Goal: Task Accomplishment & Management: Complete application form

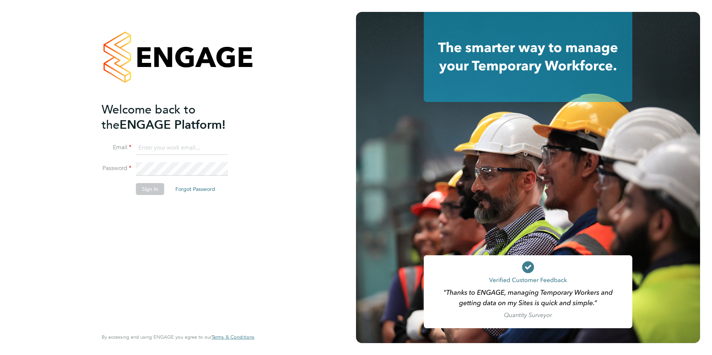
click at [173, 149] on input at bounding box center [182, 148] width 92 height 13
type input "ajay@carbonrecruitment.co.uk"
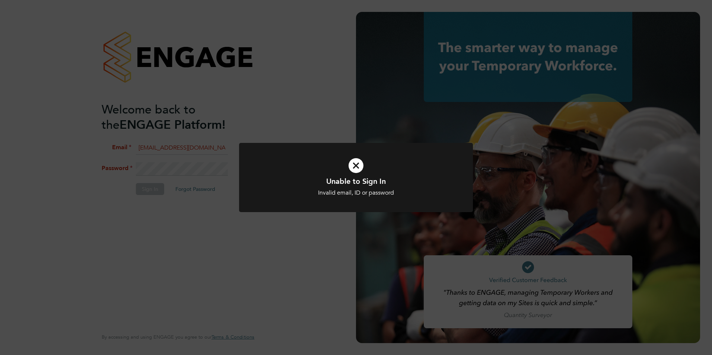
click at [361, 165] on icon at bounding box center [356, 165] width 194 height 29
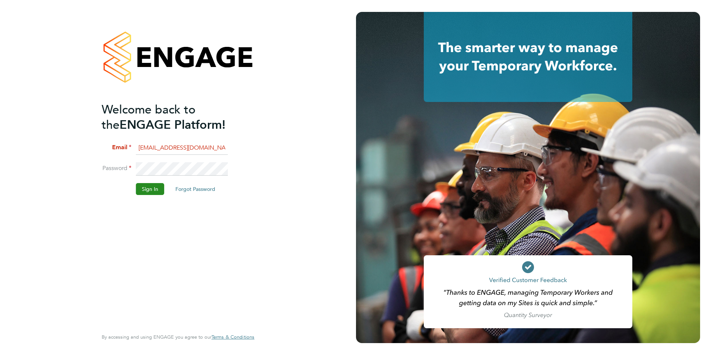
click at [148, 188] on button "Sign In" at bounding box center [150, 189] width 28 height 12
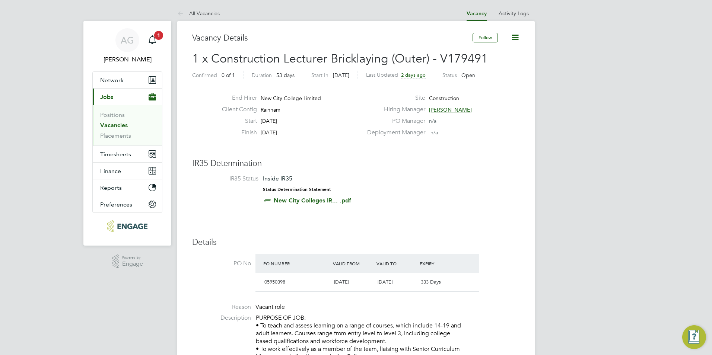
click at [113, 125] on link "Vacancies" at bounding box center [114, 125] width 28 height 7
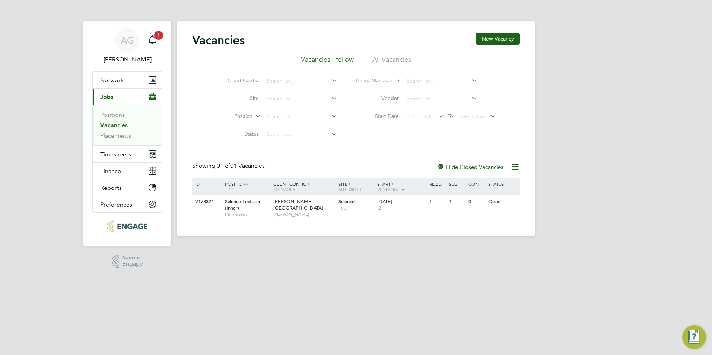
click at [392, 57] on li "All Vacancies" at bounding box center [392, 61] width 39 height 13
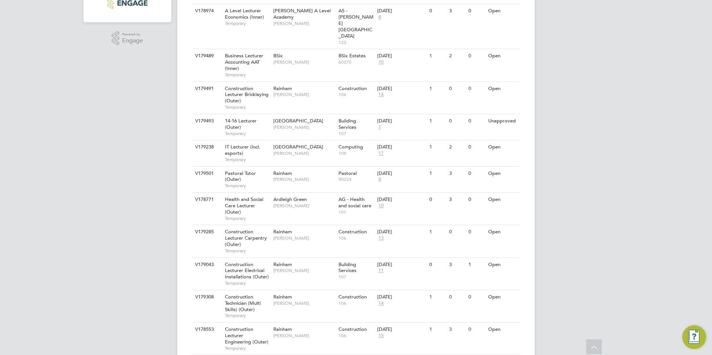
scroll to position [261, 0]
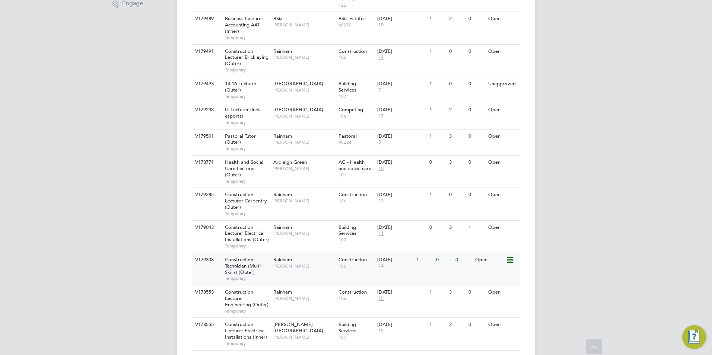
click at [262, 253] on div "Construction Technician (Multi Skills) (Outer) Temporary" at bounding box center [245, 269] width 52 height 32
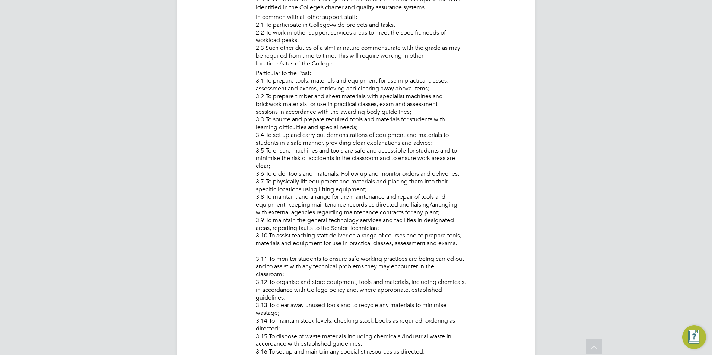
scroll to position [478, 0]
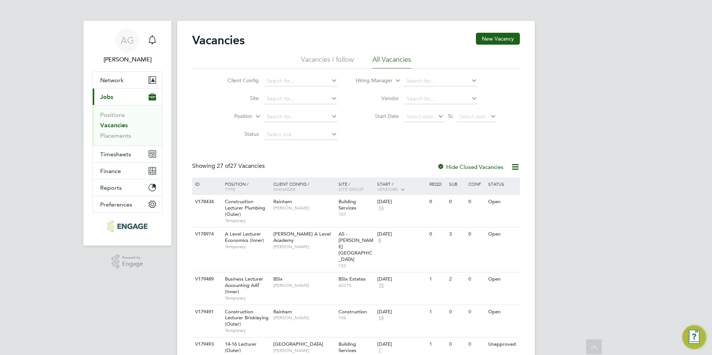
scroll to position [261, 0]
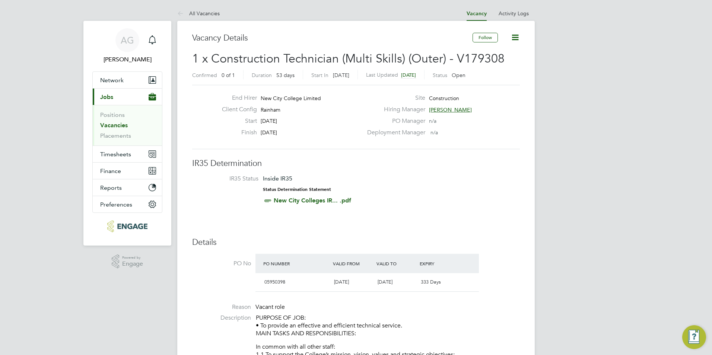
click at [513, 39] on icon at bounding box center [515, 37] width 9 height 9
click at [522, 137] on div "Deployment Manager n/a" at bounding box center [443, 135] width 160 height 12
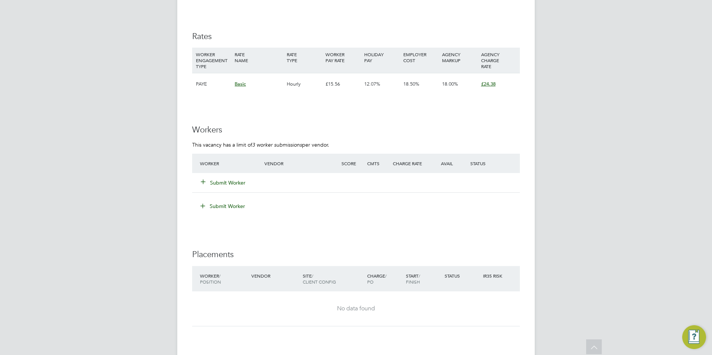
scroll to position [1155, 0]
click at [231, 181] on button "Submit Worker" at bounding box center [223, 183] width 45 height 7
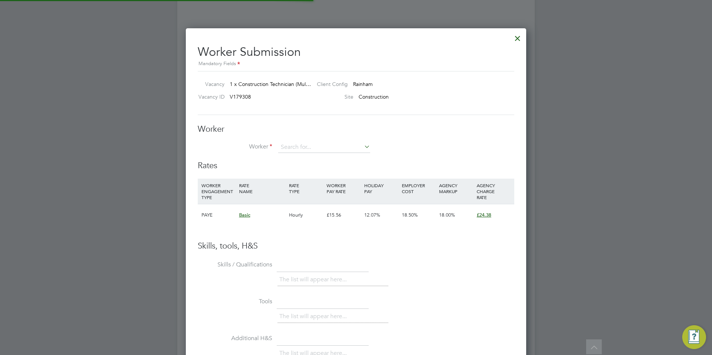
scroll to position [22, 51]
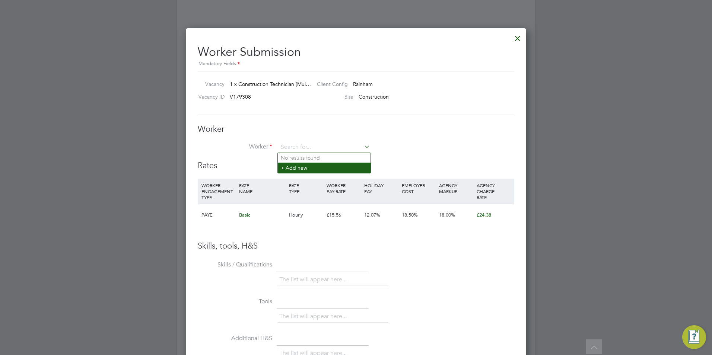
click at [307, 168] on li "+ Add new" at bounding box center [324, 168] width 93 height 10
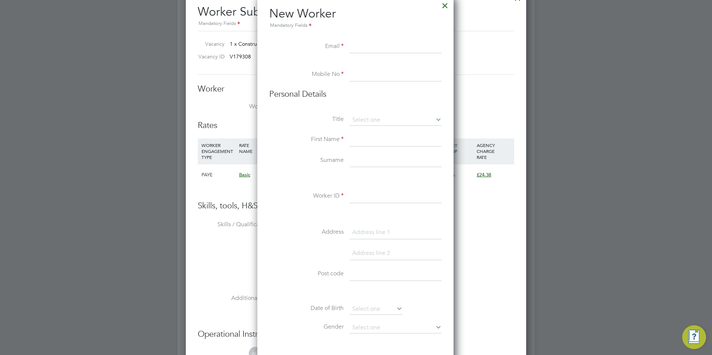
scroll to position [1192, 0]
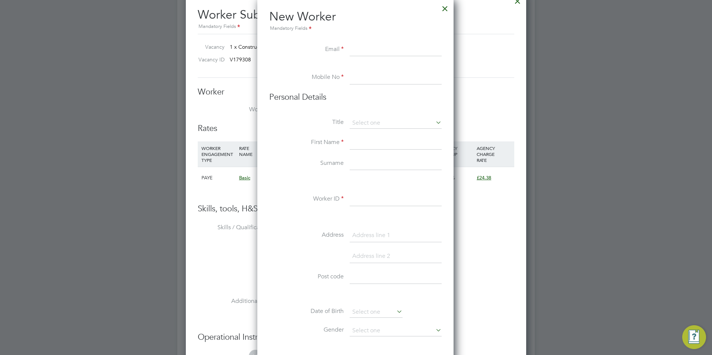
click at [359, 53] on input at bounding box center [396, 49] width 92 height 13
paste input "Sampongmark@gmail.com"
type input "Sampongmark@gmail.com"
click at [359, 76] on input at bounding box center [396, 77] width 92 height 13
click at [370, 86] on li "Mobile No" at bounding box center [355, 81] width 172 height 21
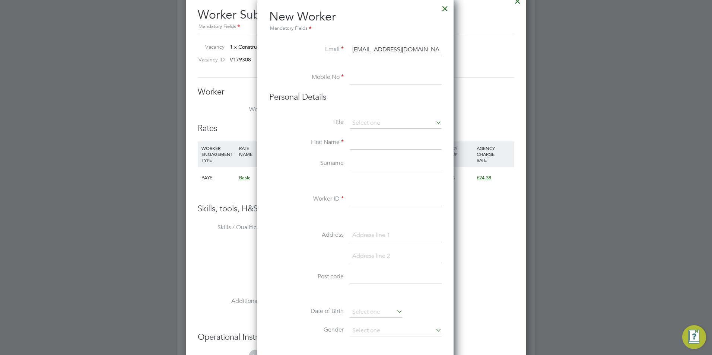
click at [372, 76] on input at bounding box center [396, 77] width 92 height 13
paste input "0736 891 1522"
type input "0736 891 1522"
click at [376, 120] on input at bounding box center [396, 123] width 92 height 11
click at [375, 133] on li "Mr" at bounding box center [395, 134] width 93 height 10
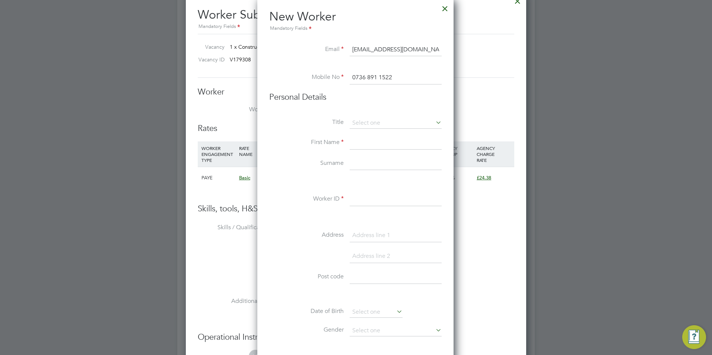
type input "Mr"
click at [365, 141] on input at bounding box center [396, 142] width 92 height 13
click at [358, 142] on input "mark" at bounding box center [396, 142] width 92 height 13
type input "Mark"
click at [367, 162] on input at bounding box center [396, 163] width 92 height 13
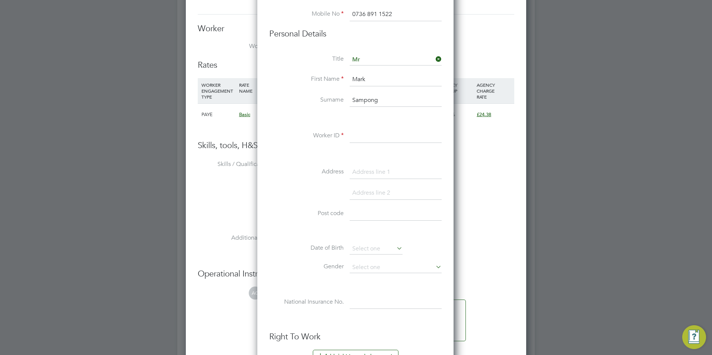
scroll to position [1267, 0]
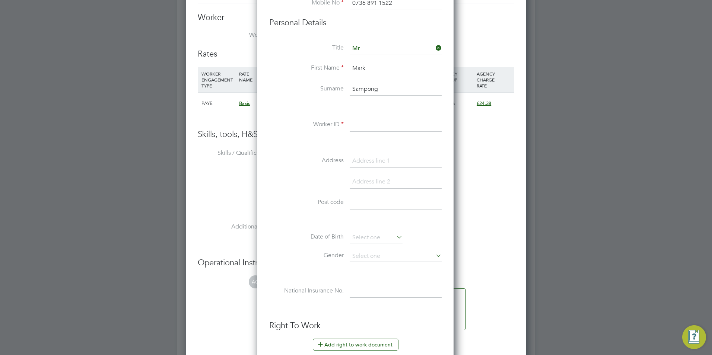
type input "Sampong"
click at [369, 124] on input at bounding box center [396, 124] width 92 height 13
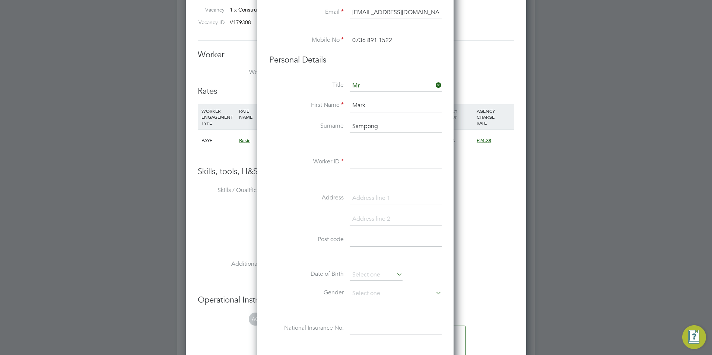
click at [358, 161] on input at bounding box center [396, 162] width 92 height 13
paste input "123509"
type input "123509"
click at [373, 198] on input at bounding box center [396, 198] width 92 height 13
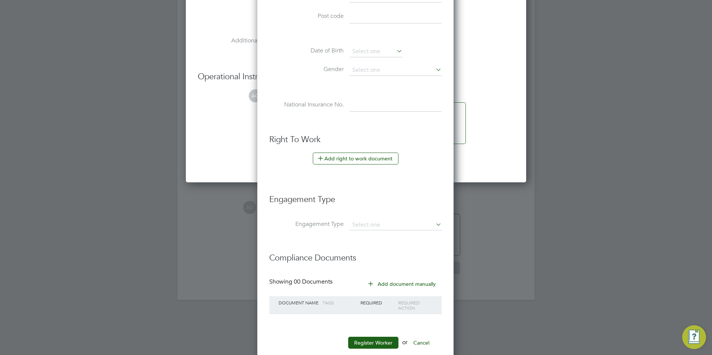
scroll to position [1469, 0]
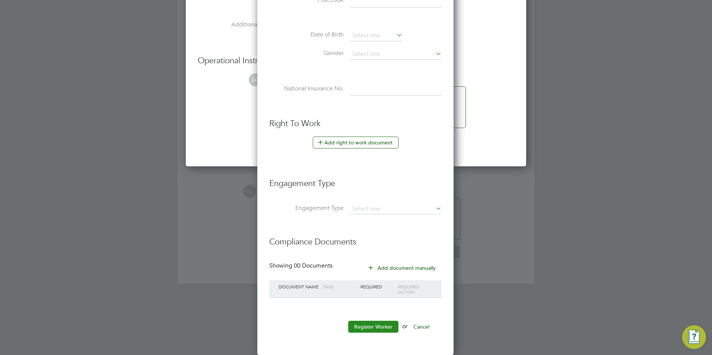
click at [367, 328] on button "Register Worker" at bounding box center [373, 327] width 50 height 12
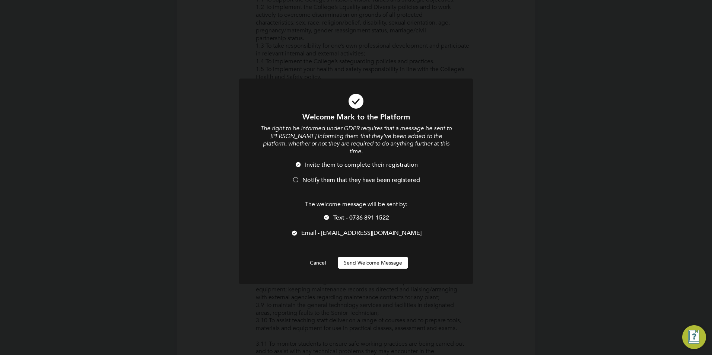
scroll to position [634, 197]
click at [372, 259] on button "Send Welcome Message" at bounding box center [373, 263] width 70 height 12
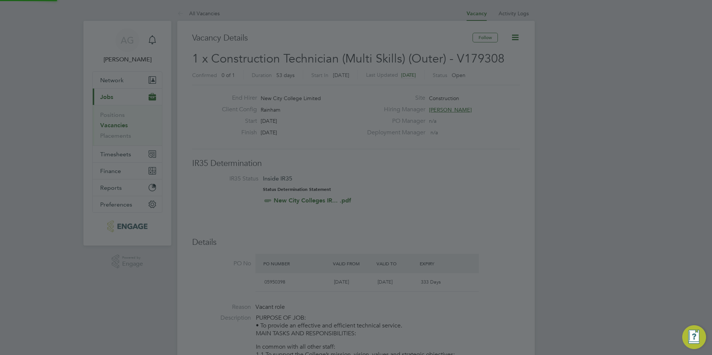
scroll to position [355, 0]
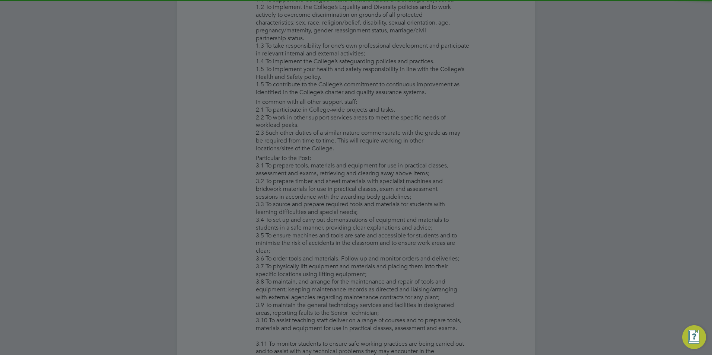
type input "Mark Sampong (123509)"
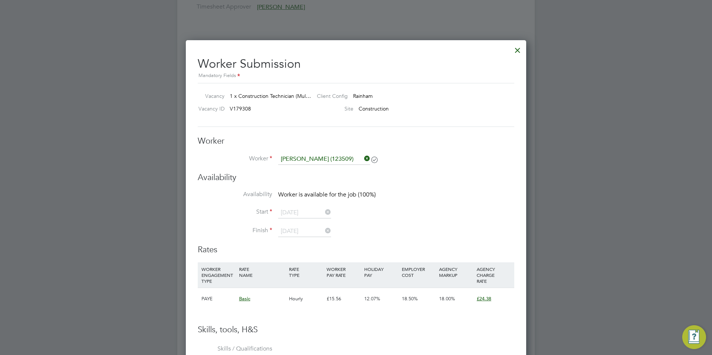
scroll to position [1155, 0]
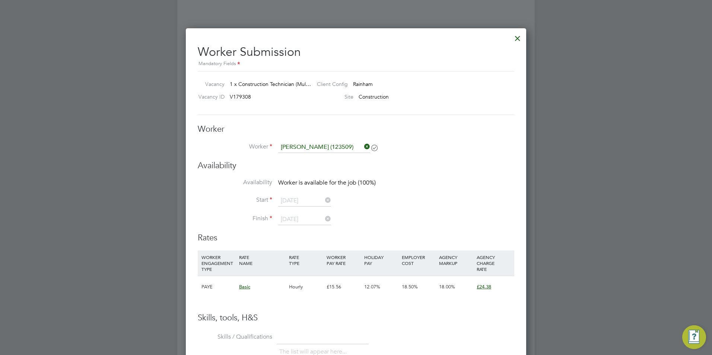
click at [518, 38] on div at bounding box center [517, 36] width 13 height 13
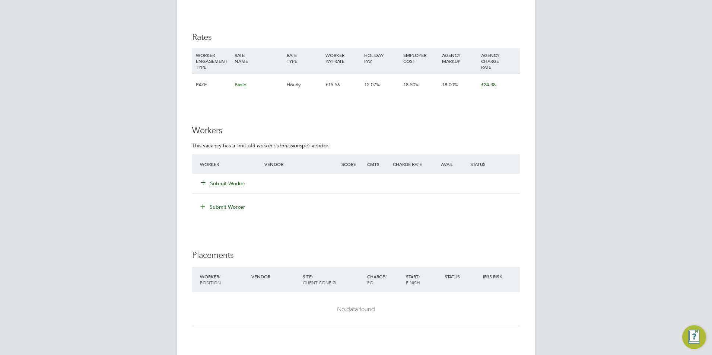
click at [229, 183] on button "Submit Worker" at bounding box center [223, 183] width 45 height 7
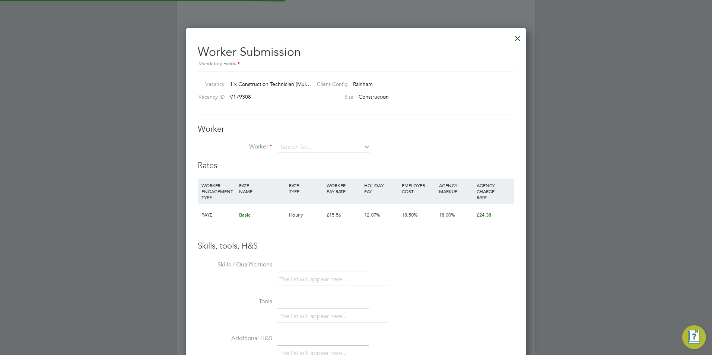
scroll to position [452, 341]
click at [309, 157] on li "Mark Samp ong (123509)" at bounding box center [324, 158] width 93 height 10
type input "Mark Sampong (123509)"
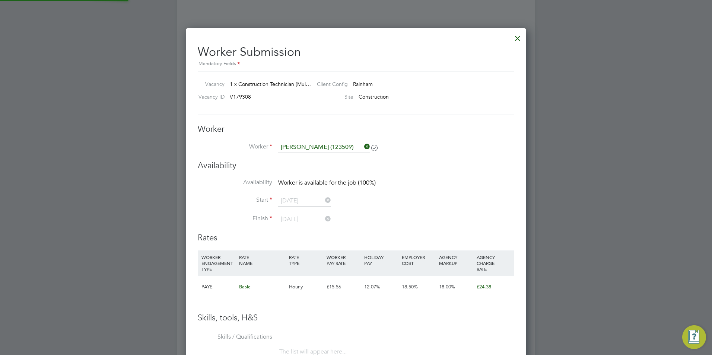
scroll to position [607, 341]
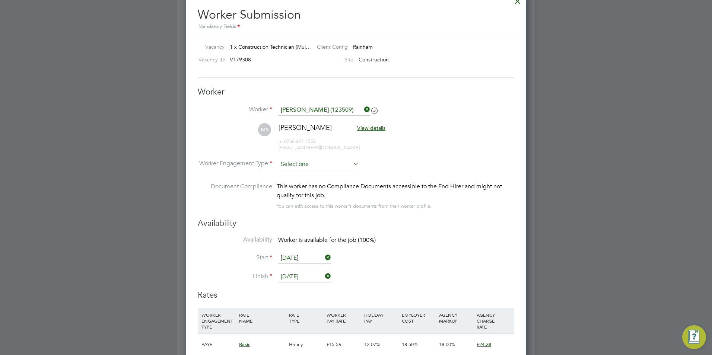
click at [341, 162] on input at bounding box center [318, 164] width 81 height 11
click at [305, 176] on li "Contract" at bounding box center [319, 175] width 82 height 10
type input "Contract"
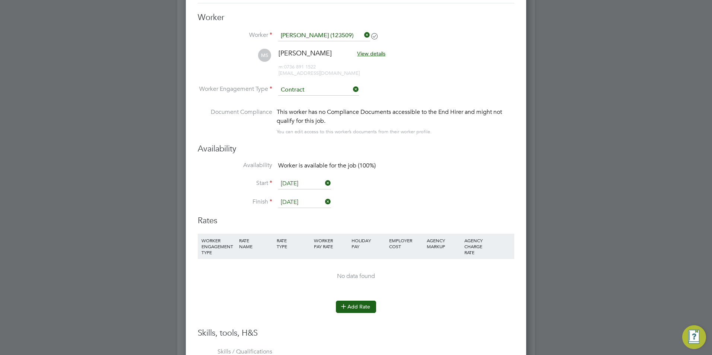
click at [343, 306] on icon at bounding box center [344, 307] width 6 height 6
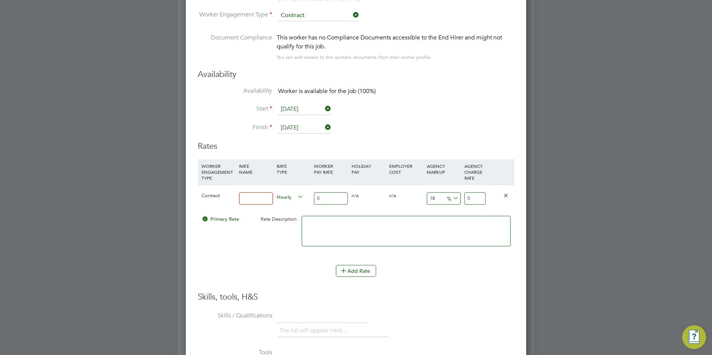
click at [259, 200] on input at bounding box center [256, 199] width 34 height 12
click at [326, 200] on input "0" at bounding box center [331, 199] width 34 height 12
type input "02"
type input "2.36"
type input "020"
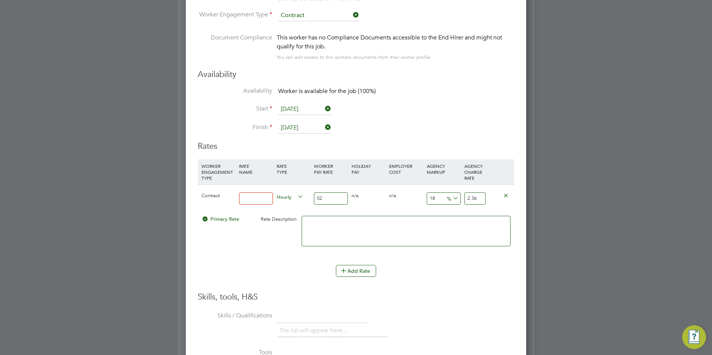
type input "23.6"
type input "02"
type input "2.36"
type input "0"
type input "20"
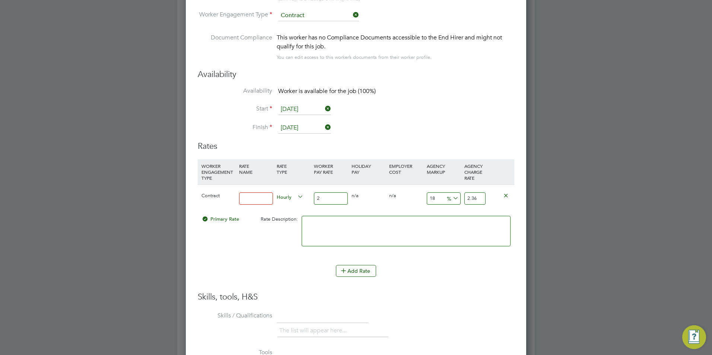
type input "23.6"
type input "20"
click at [434, 202] on input "18" at bounding box center [444, 199] width 34 height 12
click at [451, 200] on icon at bounding box center [451, 198] width 0 height 10
click at [443, 197] on input "18" at bounding box center [444, 199] width 34 height 12
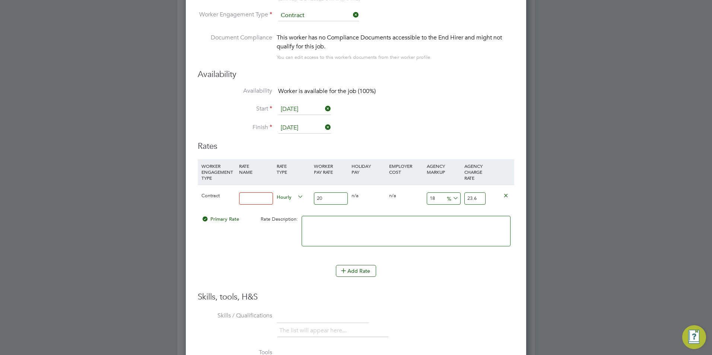
type input "1"
type input "20.2"
type input "2"
type input "20.4"
type input "23"
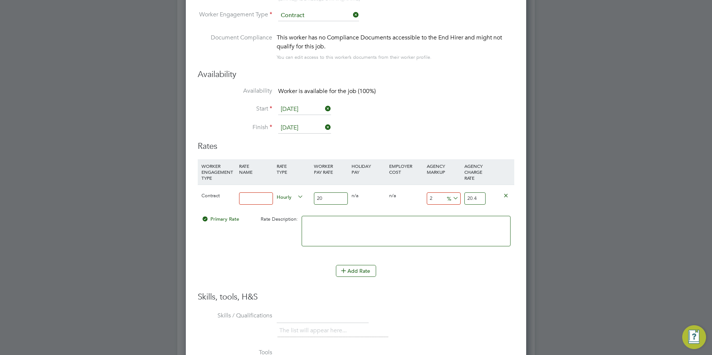
type input "24.6"
type input "23"
click at [413, 209] on div "Contract Hourly 20 0 n/a 0 n/a 23 4.6 % 24.6" at bounding box center [356, 199] width 317 height 28
click at [327, 199] on input "20" at bounding box center [331, 199] width 34 height 12
type input "2"
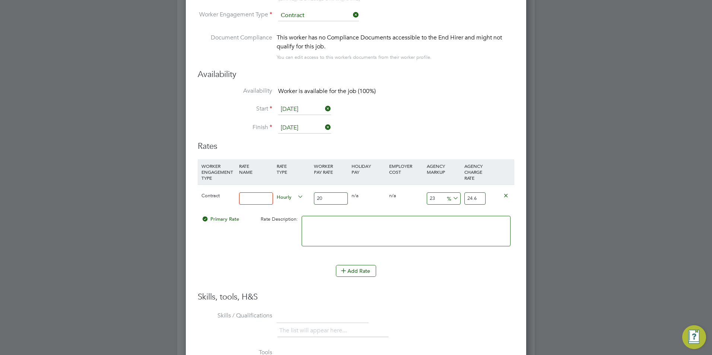
type input "2.46"
type input "25"
type input "30.75"
type input "25"
click at [260, 196] on input at bounding box center [256, 199] width 34 height 12
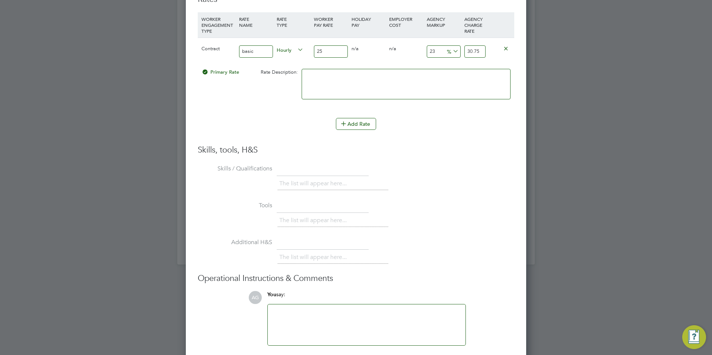
scroll to position [1517, 0]
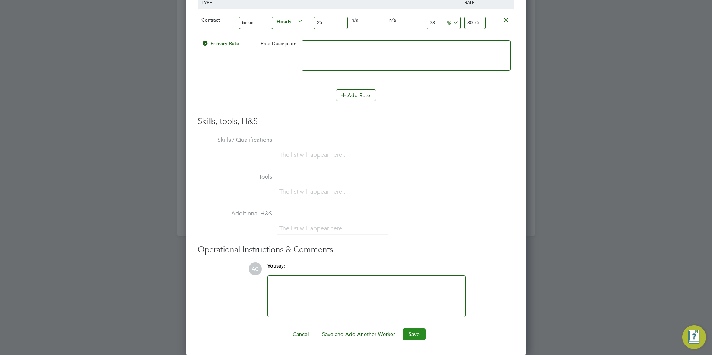
type input "basic"
click at [415, 338] on button "Save" at bounding box center [414, 335] width 23 height 12
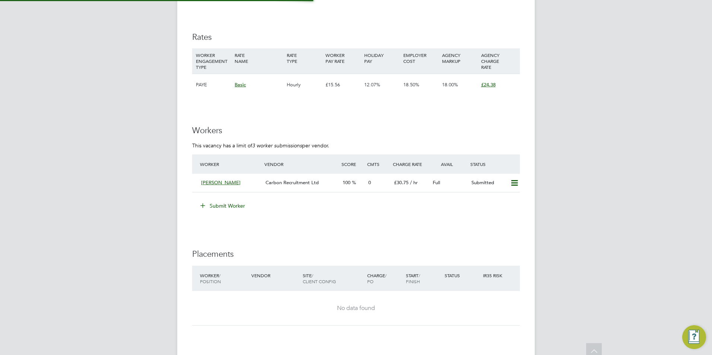
scroll to position [22, 52]
click at [421, 182] on div "£30.75 / hr" at bounding box center [410, 183] width 39 height 12
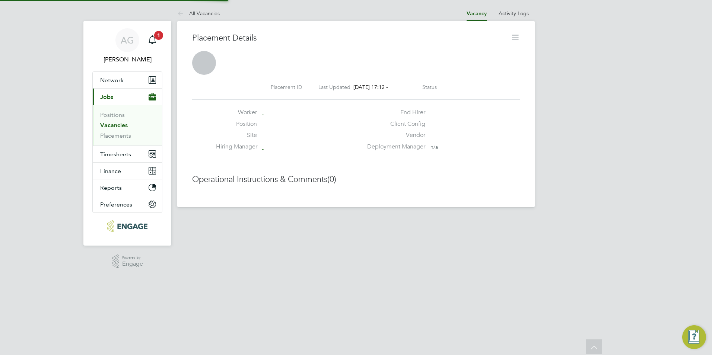
scroll to position [4, 4]
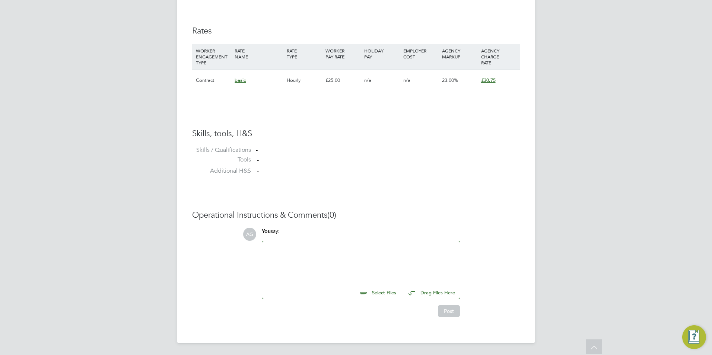
click at [378, 292] on input "file" at bounding box center [400, 291] width 112 height 10
click at [387, 292] on input "file" at bounding box center [400, 291] width 112 height 10
type input "C:\fakepath\HQ 123509.docx"
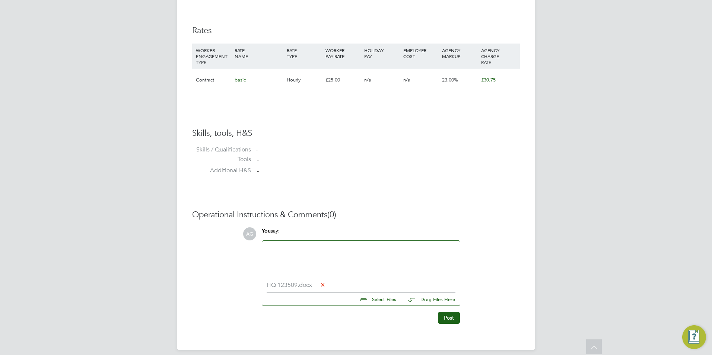
click at [290, 286] on li "HQ 123509.docx" at bounding box center [361, 285] width 189 height 7
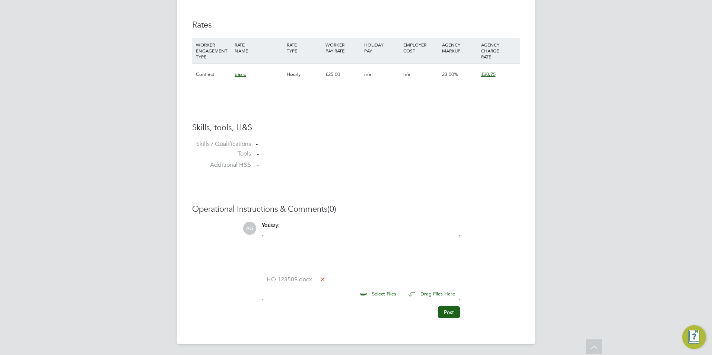
scroll to position [500, 0]
click at [447, 311] on button "Post" at bounding box center [449, 311] width 22 height 12
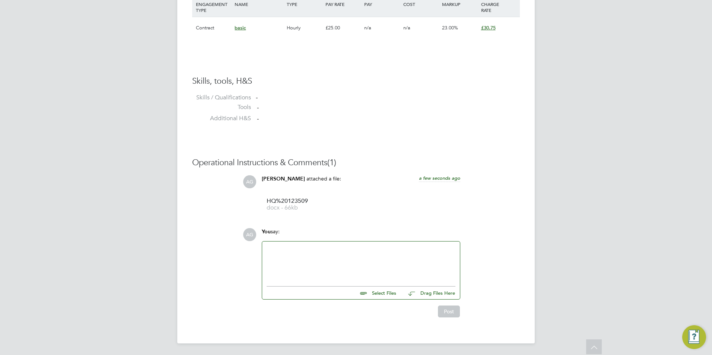
scroll to position [546, 0]
click at [295, 201] on span "HQ%20123509" at bounding box center [297, 201] width 60 height 6
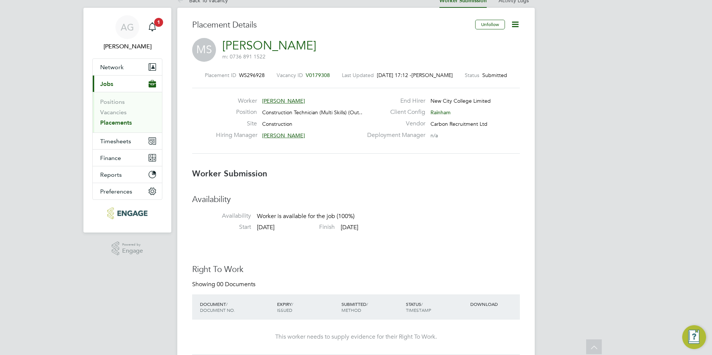
scroll to position [0, 0]
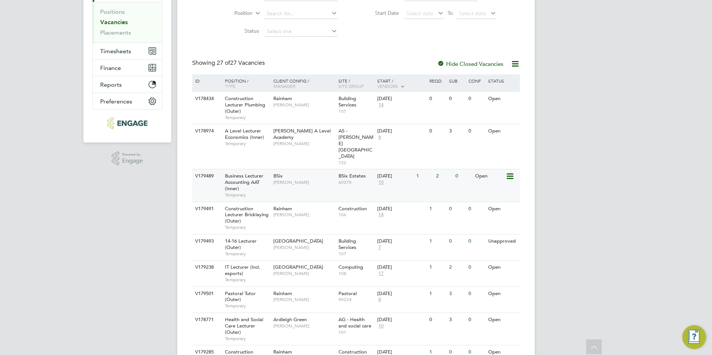
scroll to position [112, 0]
